Goal: Navigation & Orientation: Find specific page/section

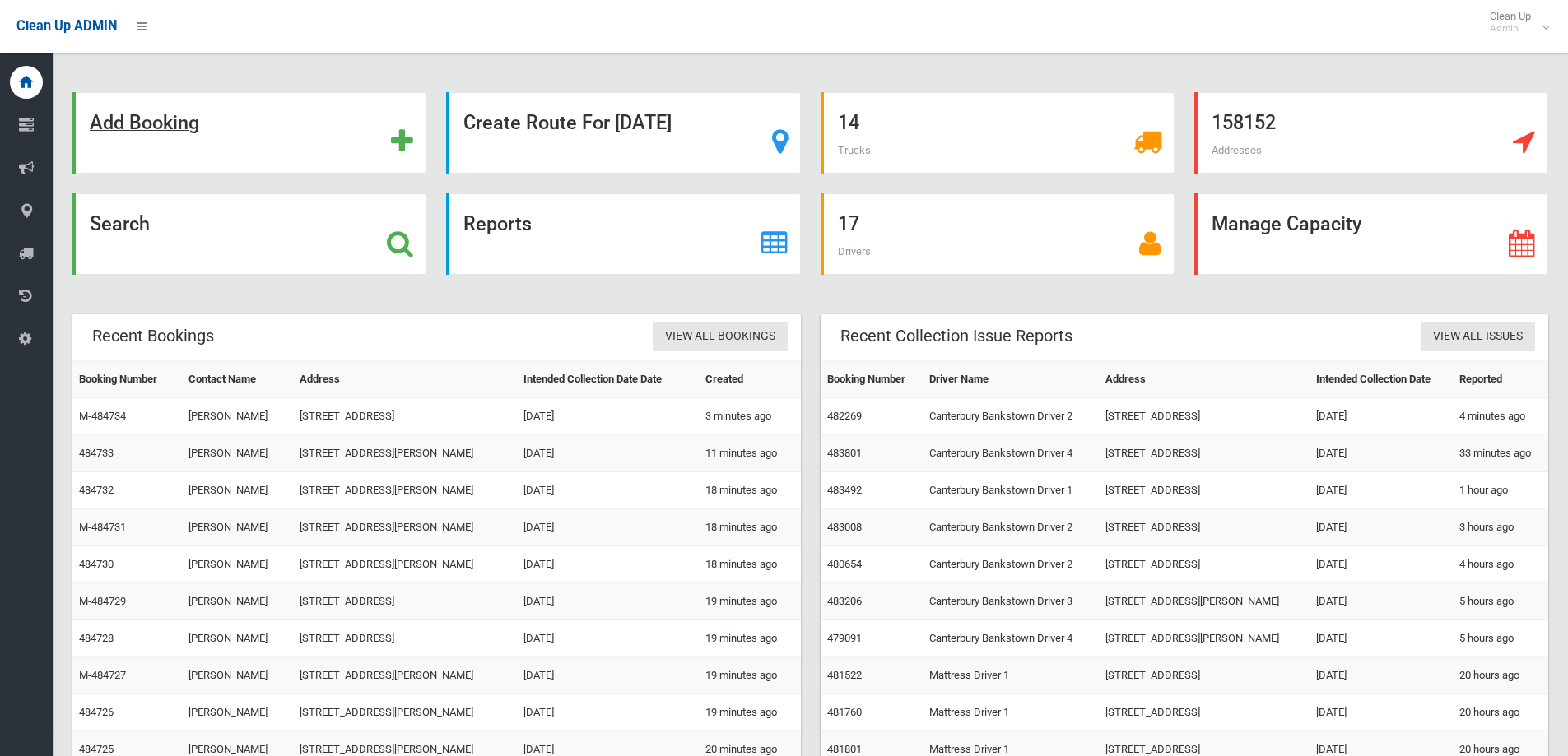
click at [145, 124] on strong "Add Booking" at bounding box center [144, 123] width 110 height 23
click at [131, 220] on strong "Search" at bounding box center [119, 224] width 60 height 23
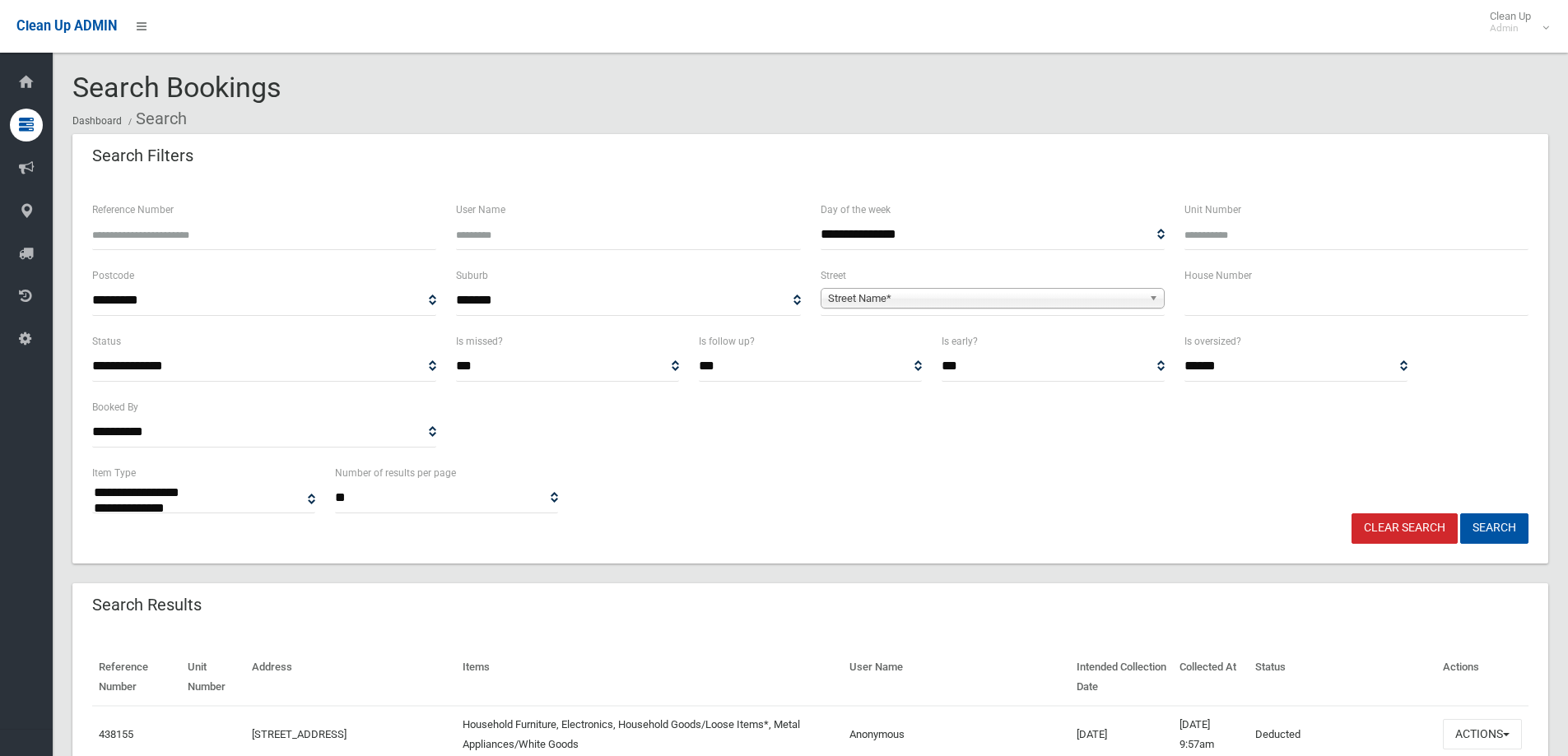
select select
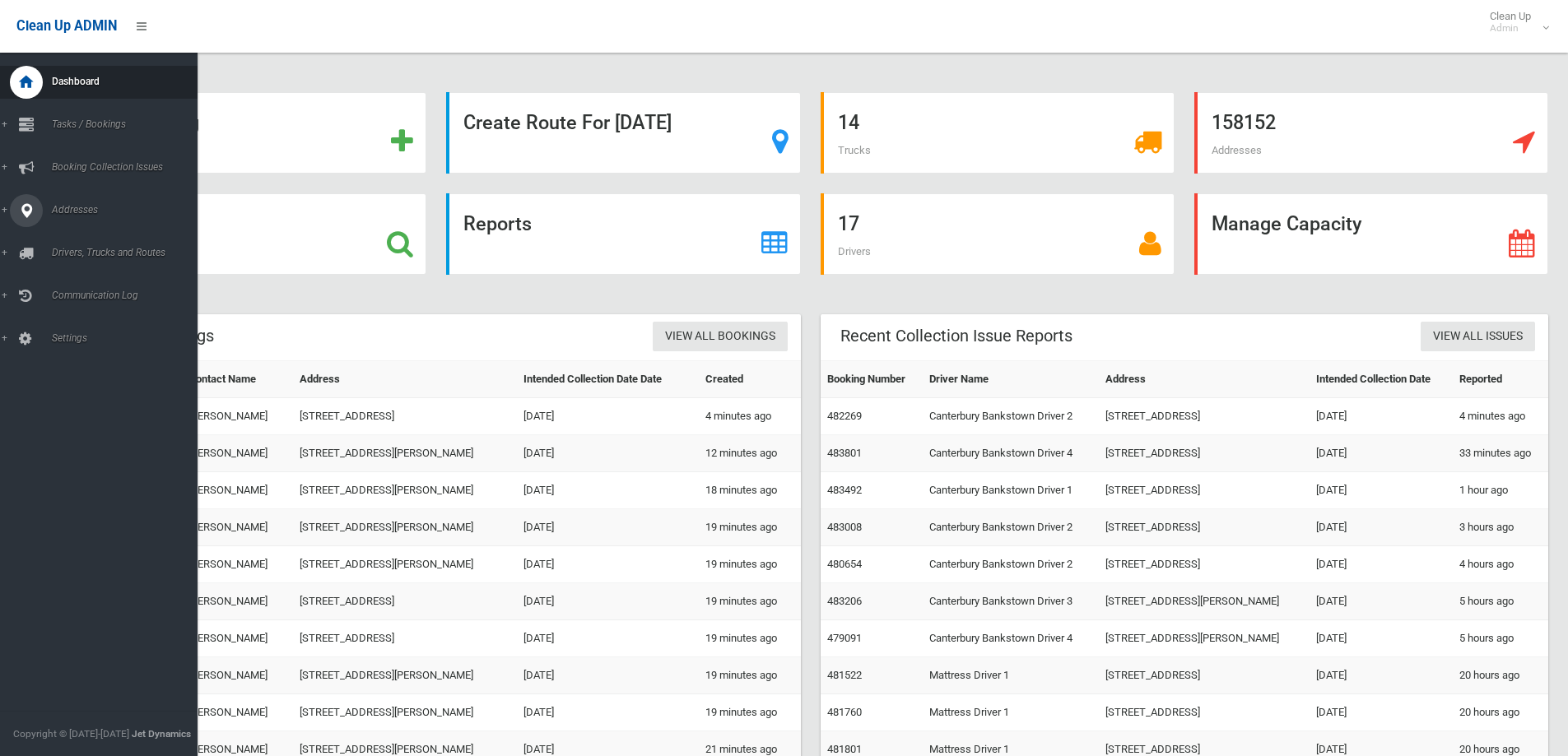
click at [62, 212] on span "Addresses" at bounding box center [128, 209] width 163 height 11
click at [78, 238] on span "All Addresses" at bounding box center [121, 239] width 149 height 11
